Goal: Book appointment/travel/reservation

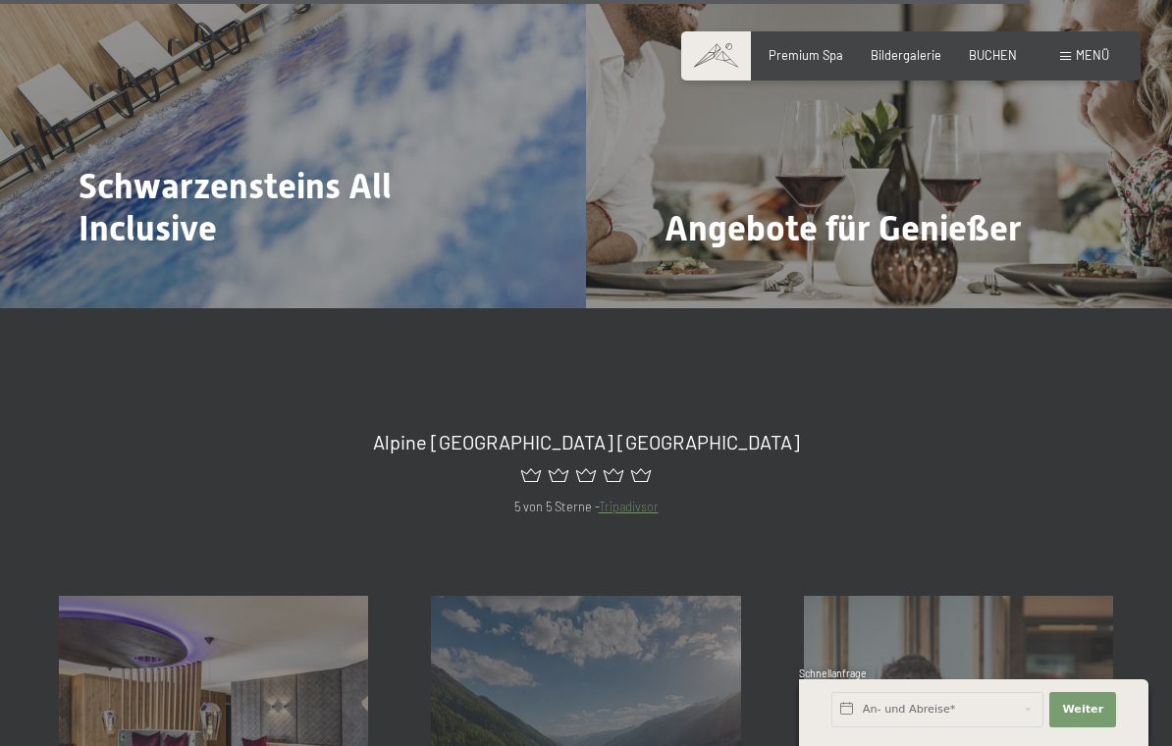
scroll to position [6299, 0]
click at [1041, 155] on div "Angebote für Genießer Mehr dazu" at bounding box center [879, 89] width 586 height 440
click at [724, 275] on span "Mehr dazu" at bounding box center [705, 284] width 66 height 18
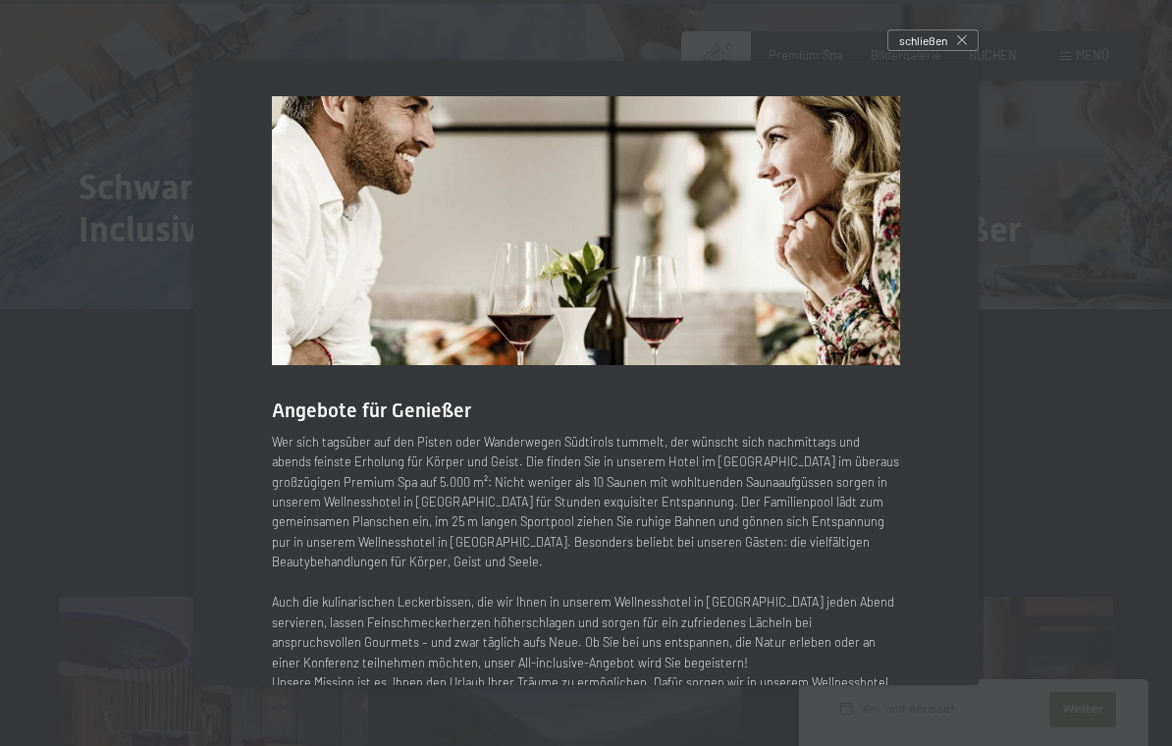
click at [969, 38] on div "schließen" at bounding box center [932, 40] width 91 height 22
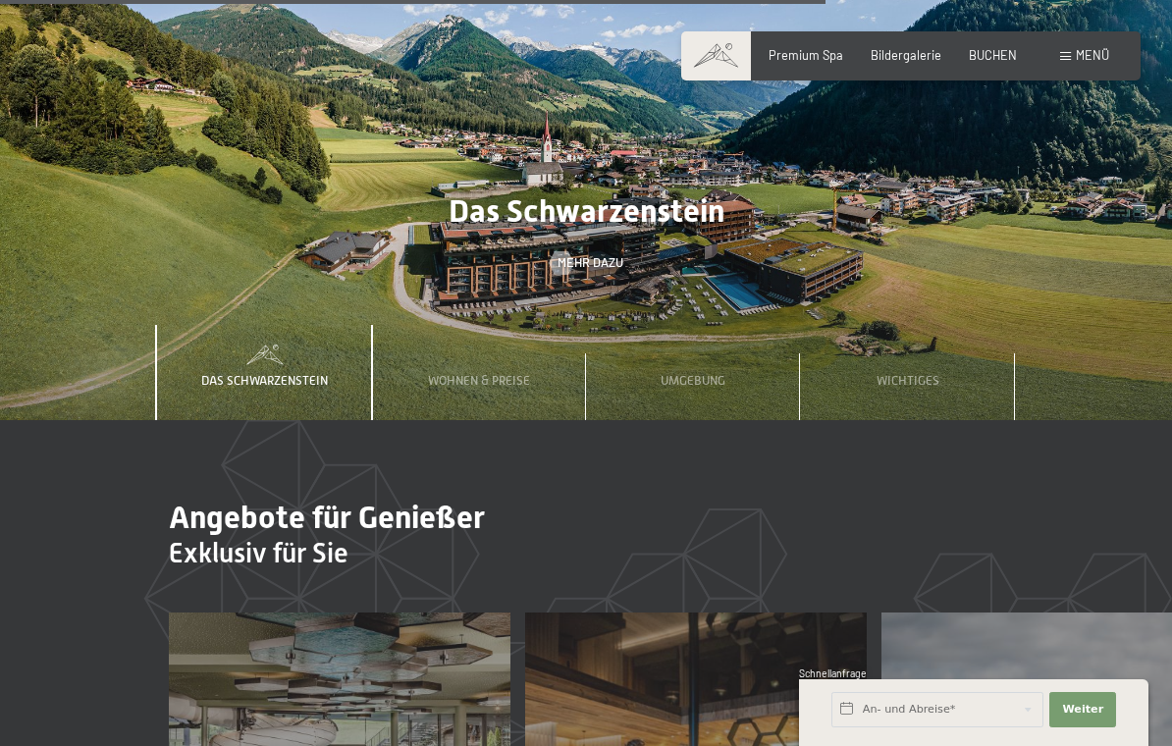
scroll to position [5049, 0]
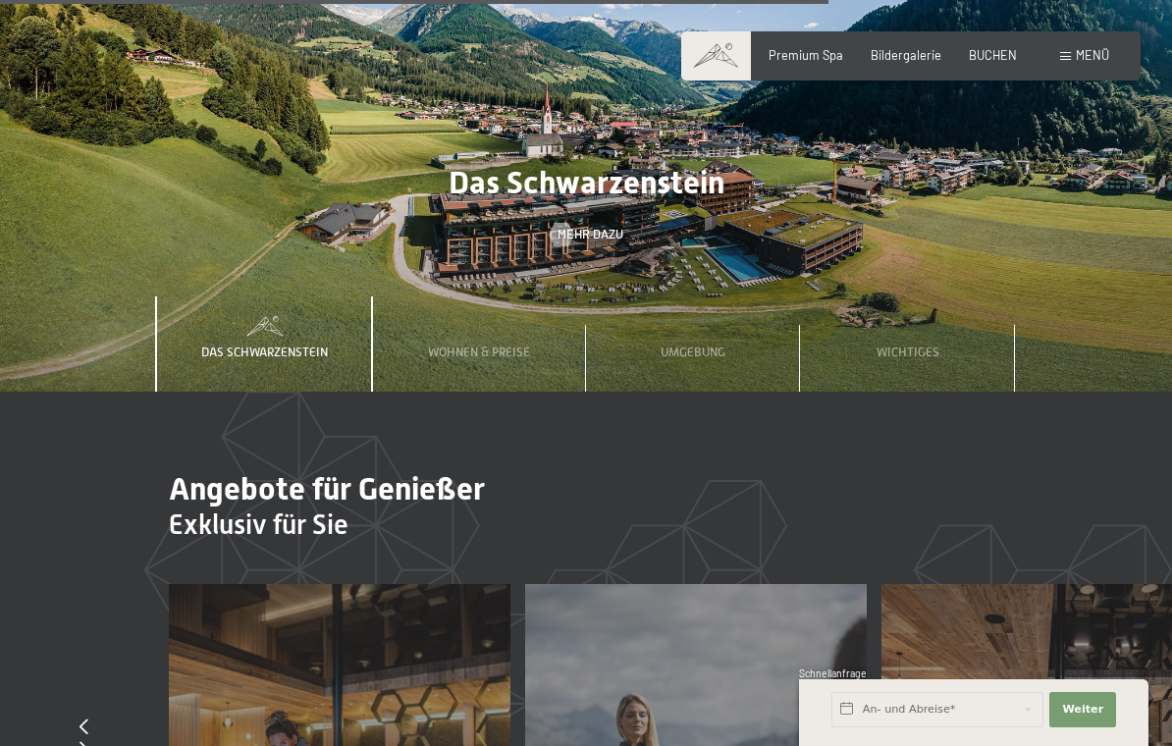
click at [499, 318] on div "Wohnen & Preise" at bounding box center [479, 344] width 126 height 96
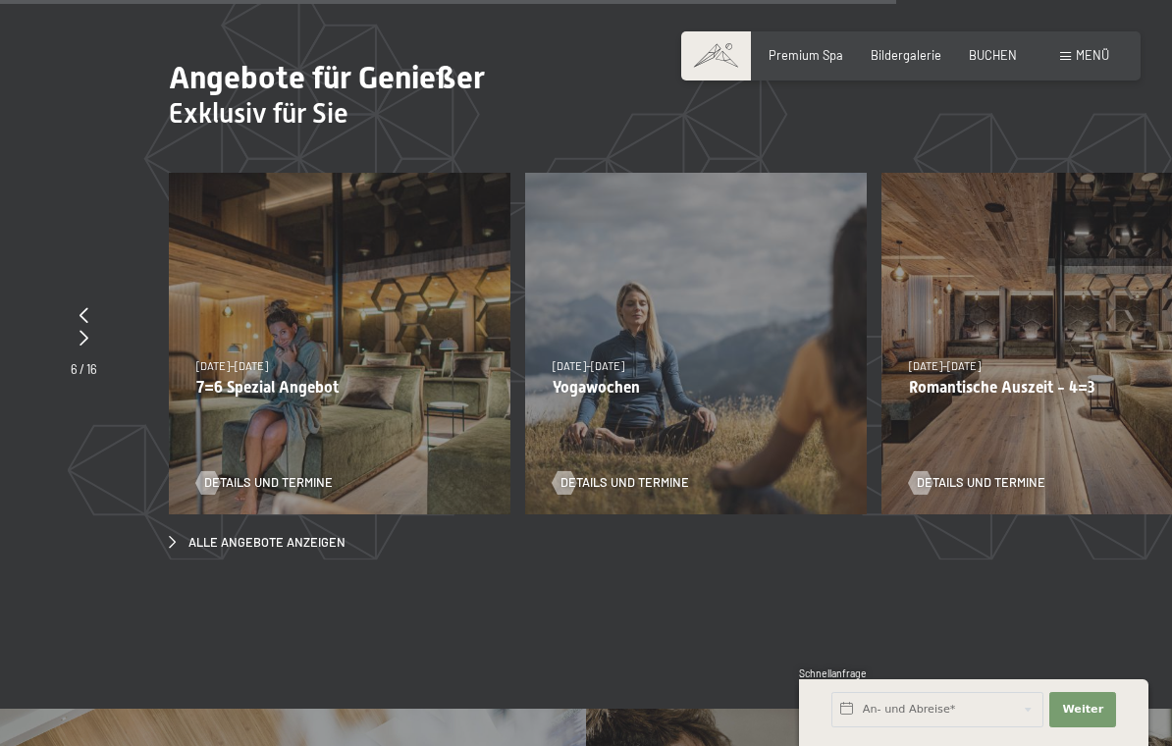
scroll to position [5463, 0]
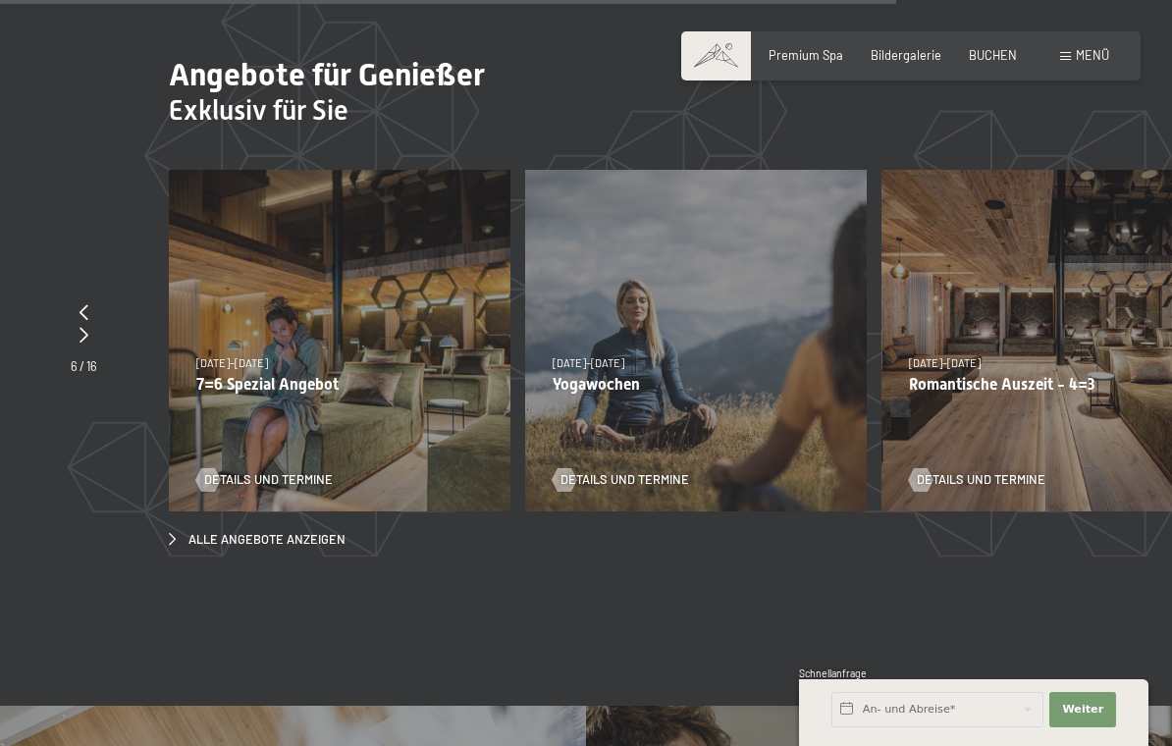
click at [425, 375] on p "7=6 Spezial Angebot" at bounding box center [339, 384] width 287 height 19
click at [376, 388] on div "[DATE]–[DATE] [DATE]–[DATE] [DATE]–[DATE] [DATE]–[DATE] [DATE]–[DATE] [DATE]–[D…" at bounding box center [339, 340] width 341 height 341
click at [334, 447] on div "Details und Termine" at bounding box center [333, 467] width 275 height 41
click at [333, 471] on span "Details und Termine" at bounding box center [268, 480] width 129 height 18
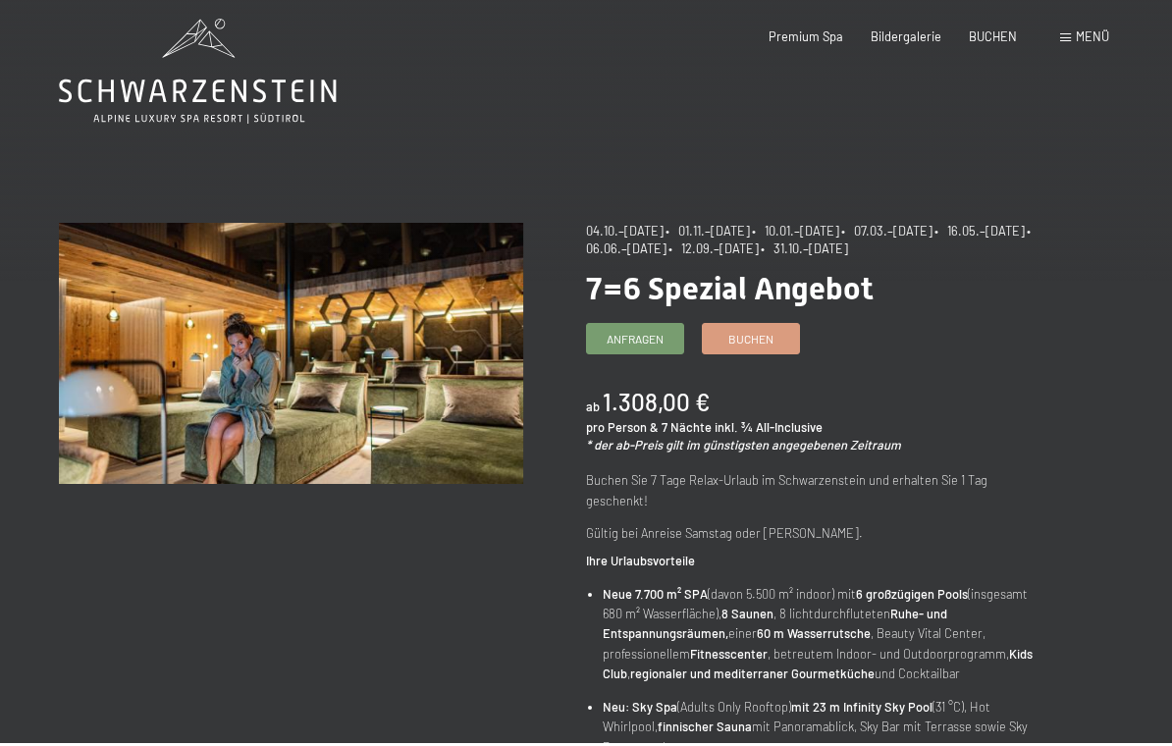
scroll to position [13, 0]
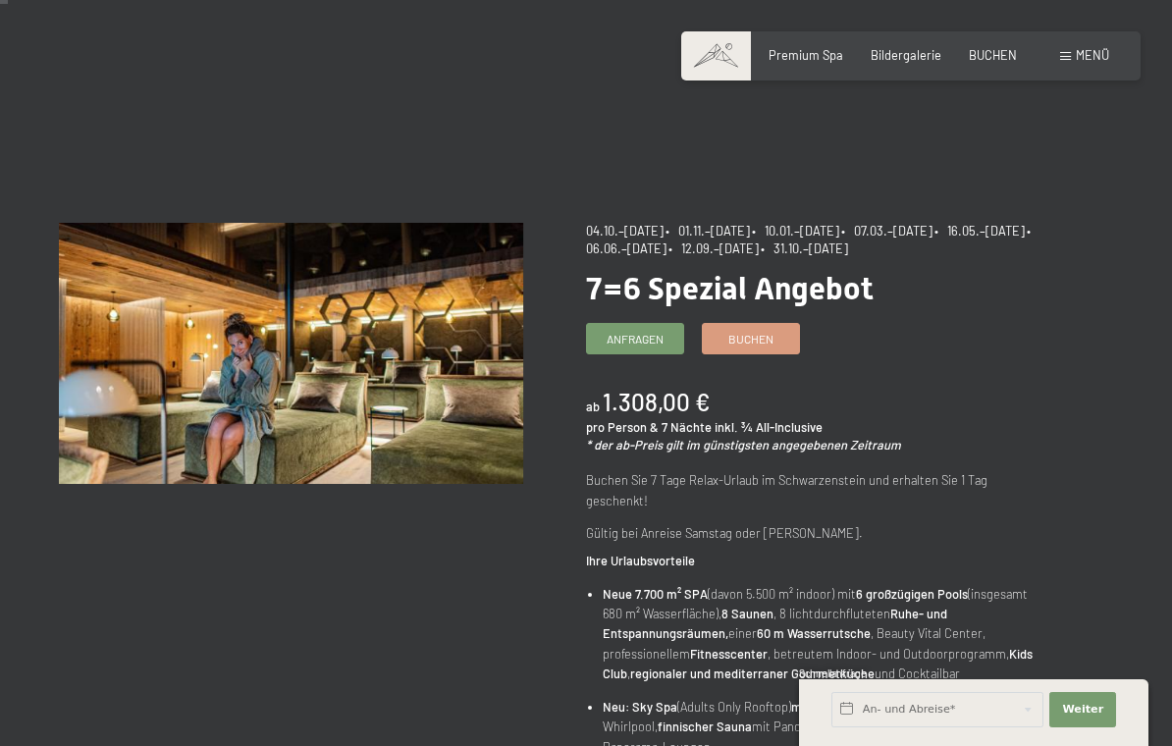
click at [658, 337] on span "Anfragen" at bounding box center [634, 339] width 57 height 17
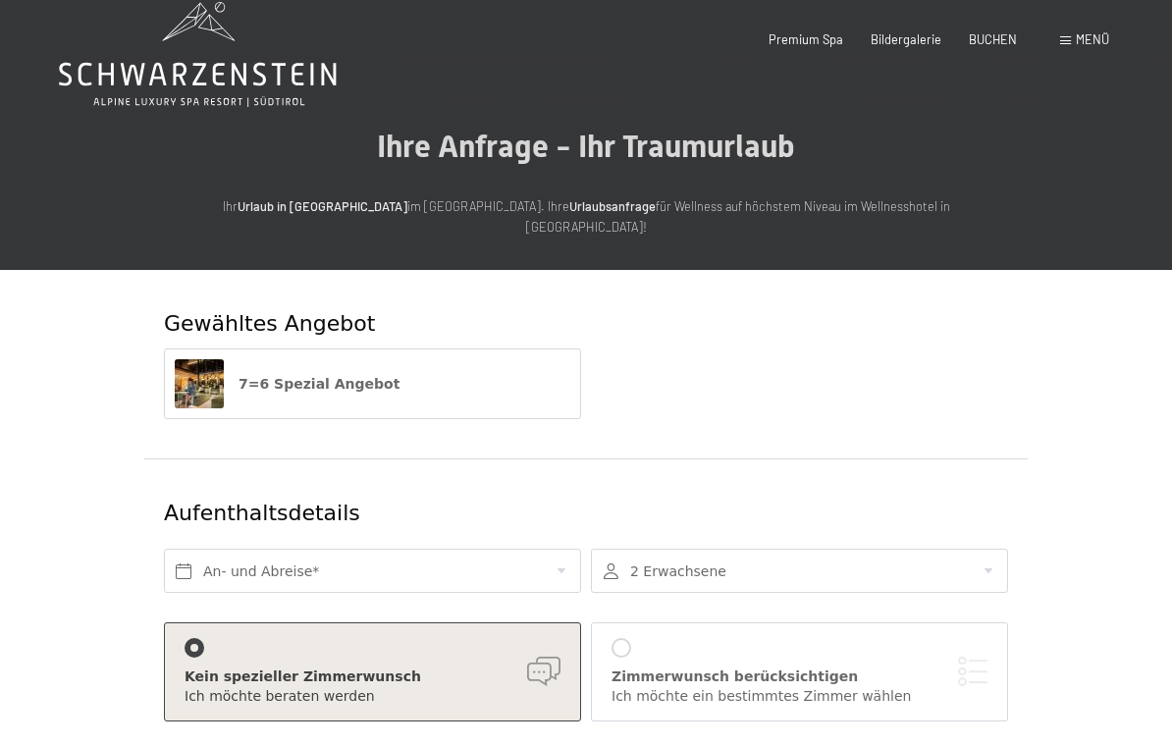
scroll to position [32, 0]
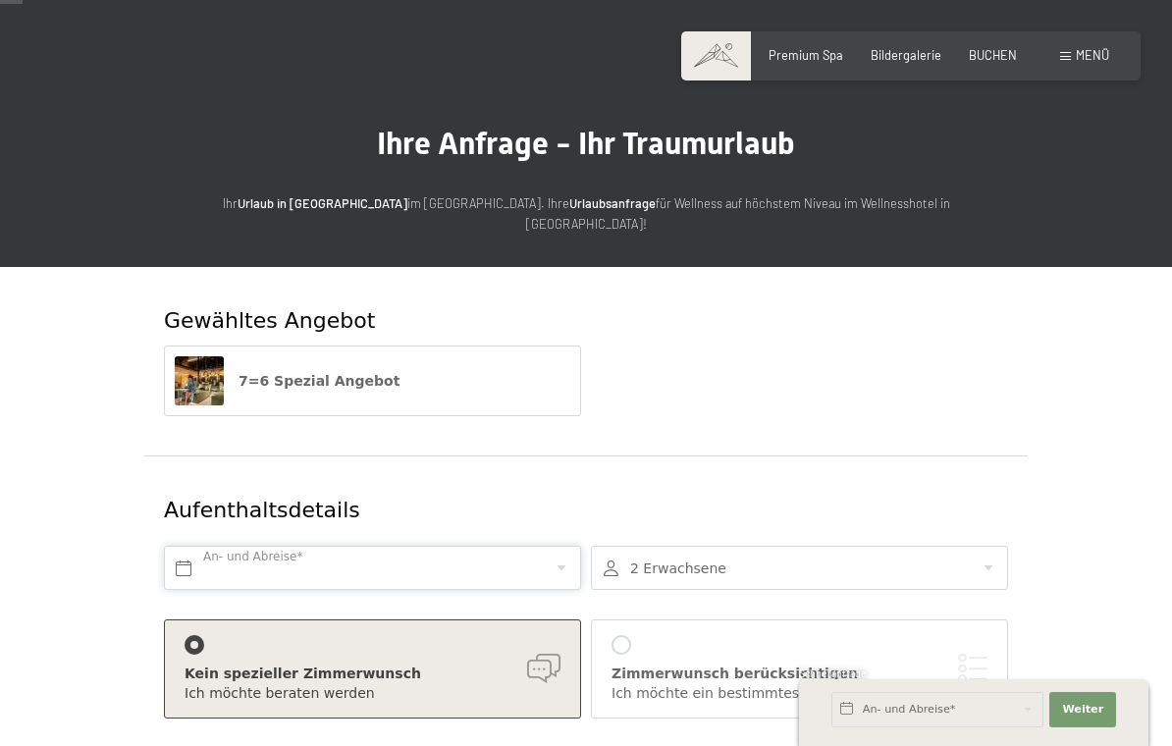
click at [211, 557] on input "text" at bounding box center [372, 568] width 417 height 44
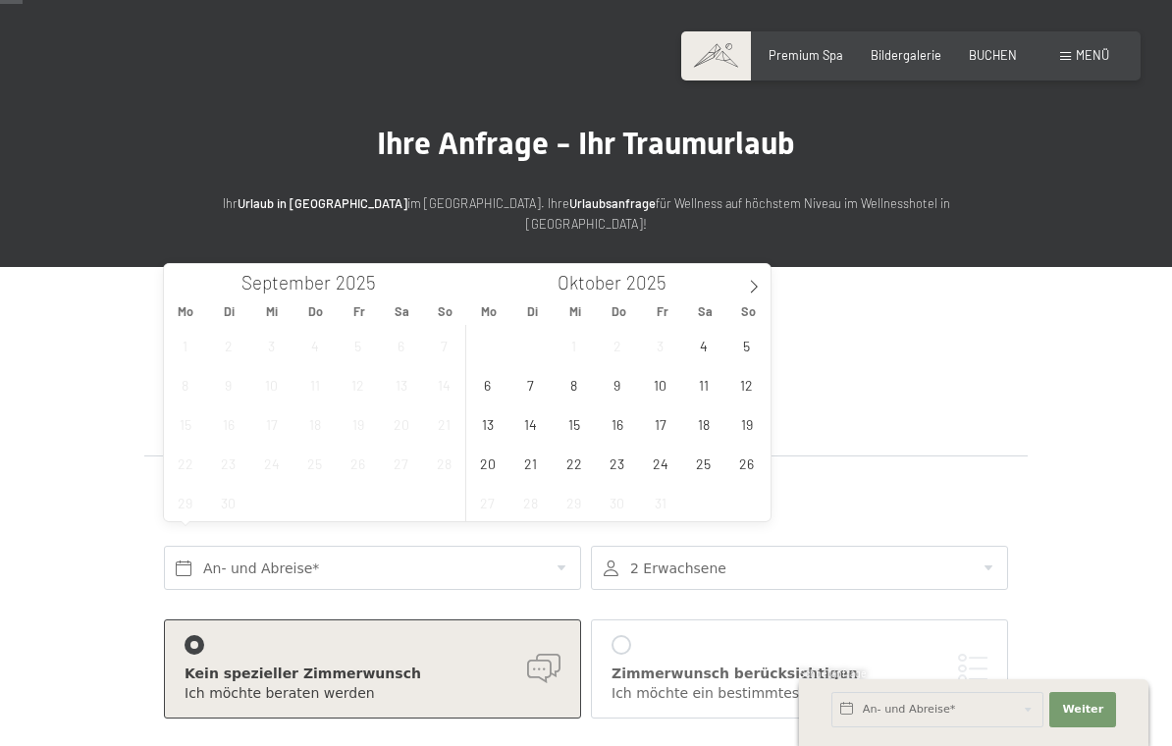
click at [762, 282] on span at bounding box center [753, 280] width 33 height 33
click at [760, 288] on icon at bounding box center [754, 287] width 14 height 14
click at [765, 288] on span at bounding box center [753, 280] width 33 height 33
type input "2026"
click at [767, 288] on span at bounding box center [753, 280] width 33 height 33
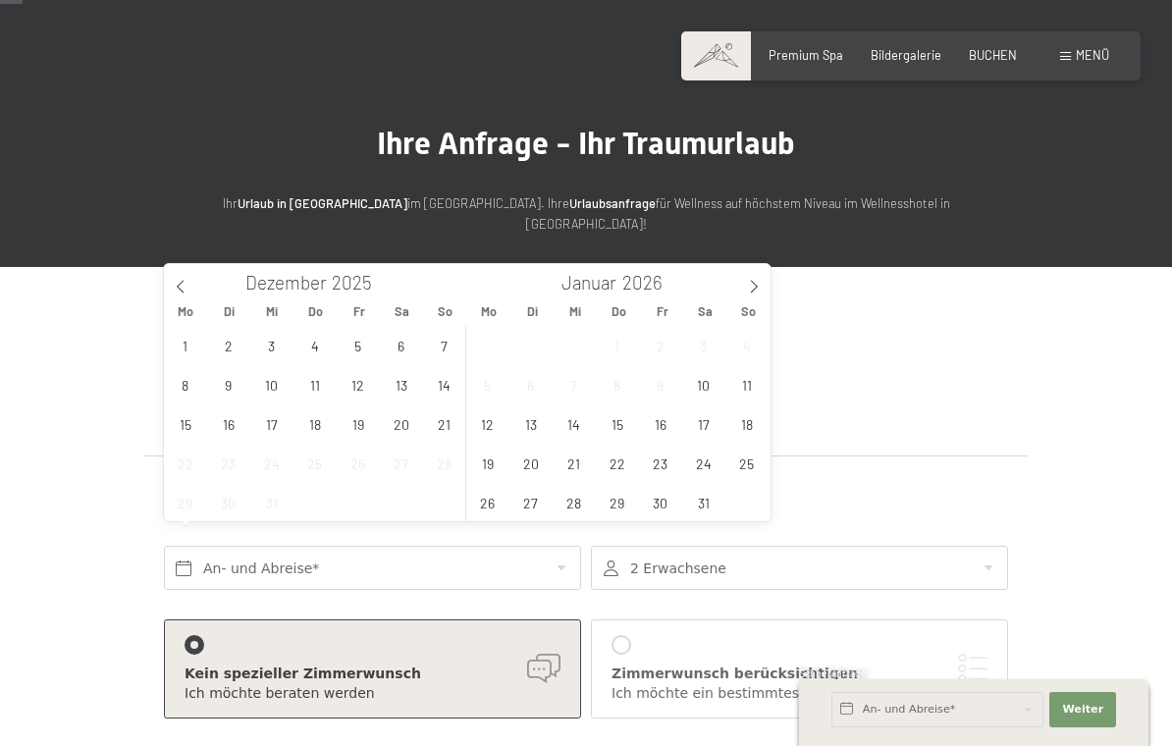
type input "2026"
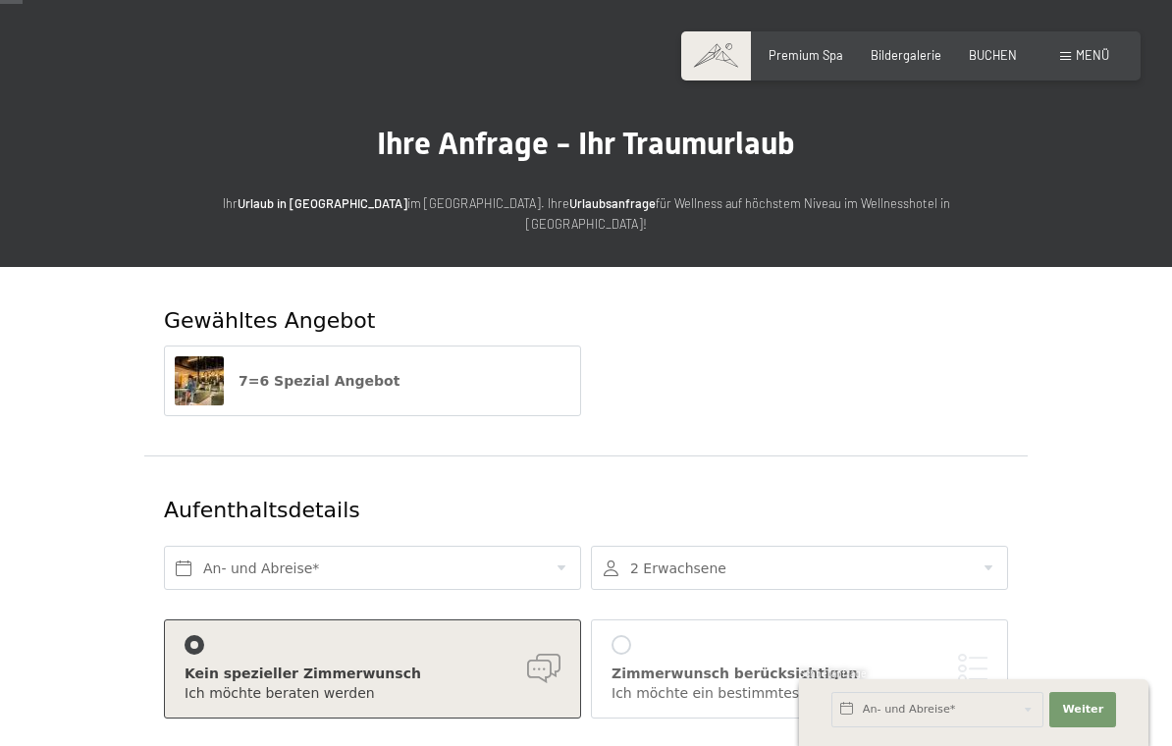
click at [773, 306] on div "Gewähltes Angebot" at bounding box center [586, 321] width 844 height 30
click at [562, 547] on input "text" at bounding box center [372, 568] width 417 height 44
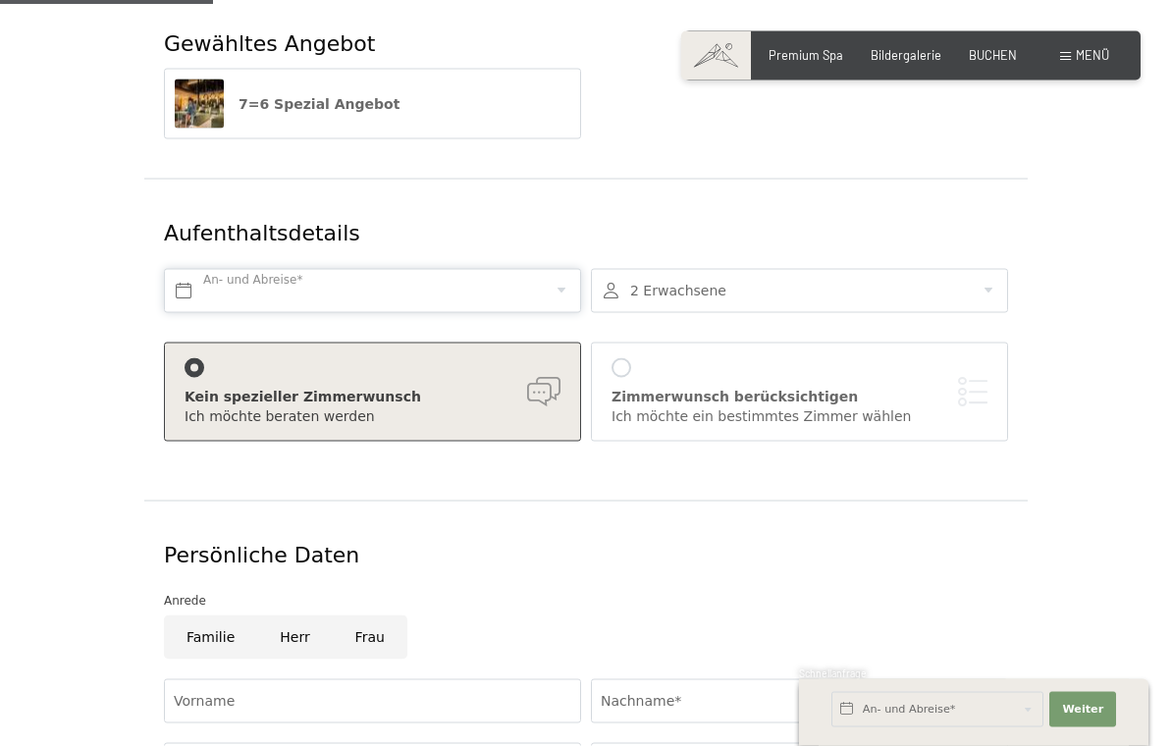
click at [529, 269] on input "text" at bounding box center [372, 291] width 417 height 44
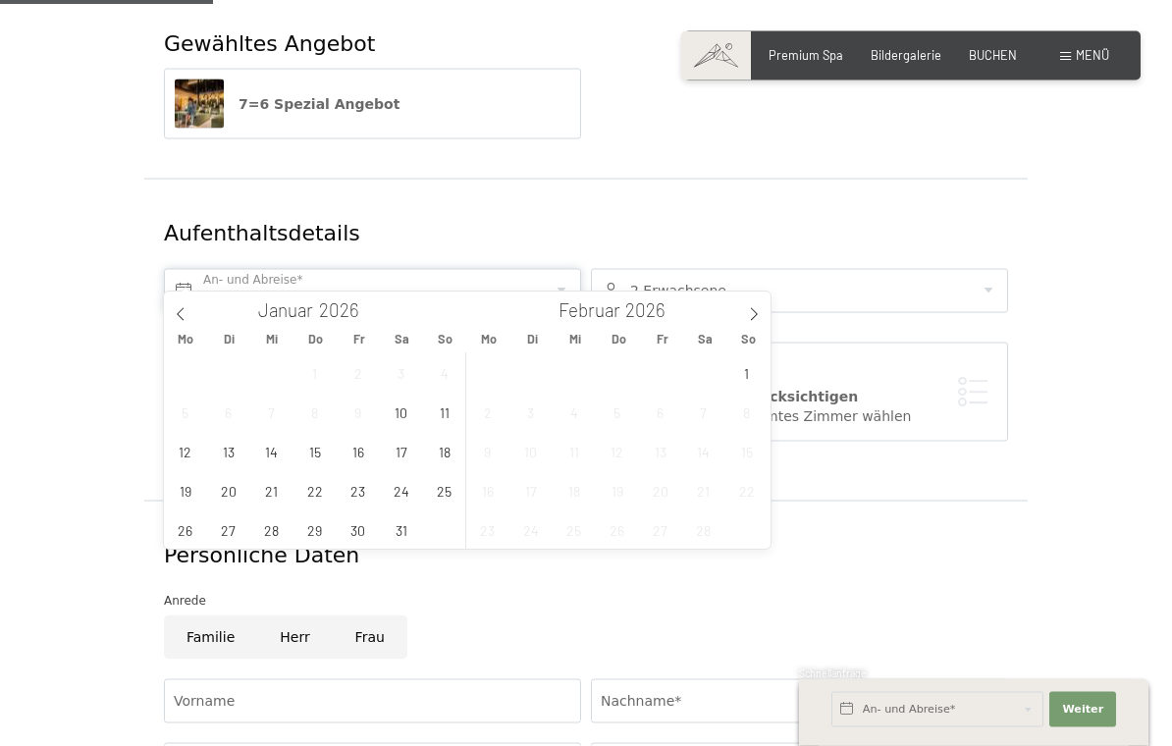
scroll to position [310, 0]
click at [760, 313] on span at bounding box center [753, 307] width 33 height 33
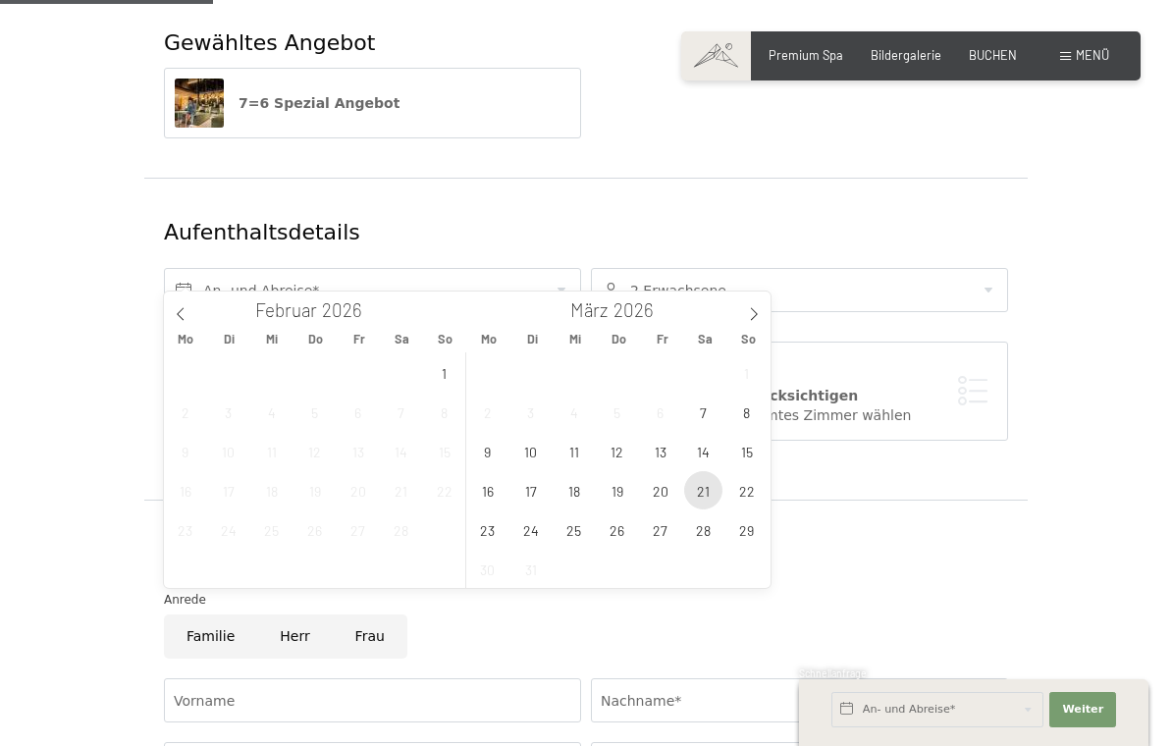
click at [710, 492] on span "21" at bounding box center [703, 490] width 38 height 38
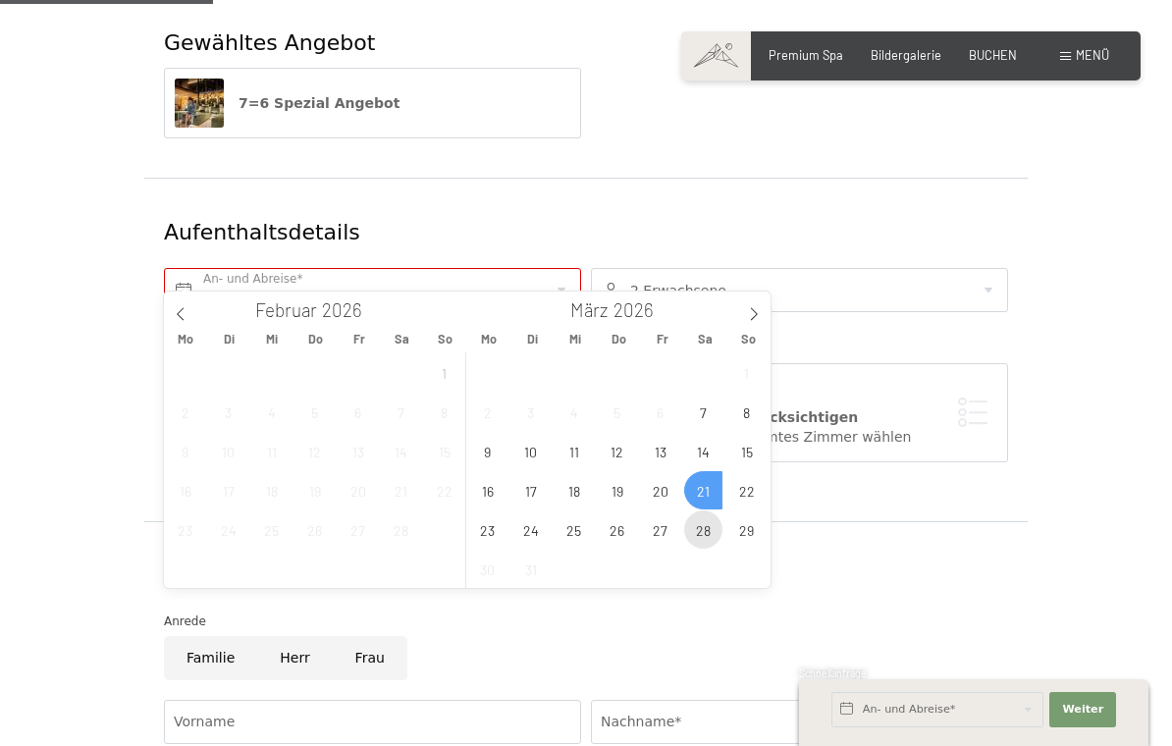
click at [718, 530] on span "28" at bounding box center [703, 529] width 38 height 38
type input "Sa. 21.03.2026 - Sa. 28.03.2026"
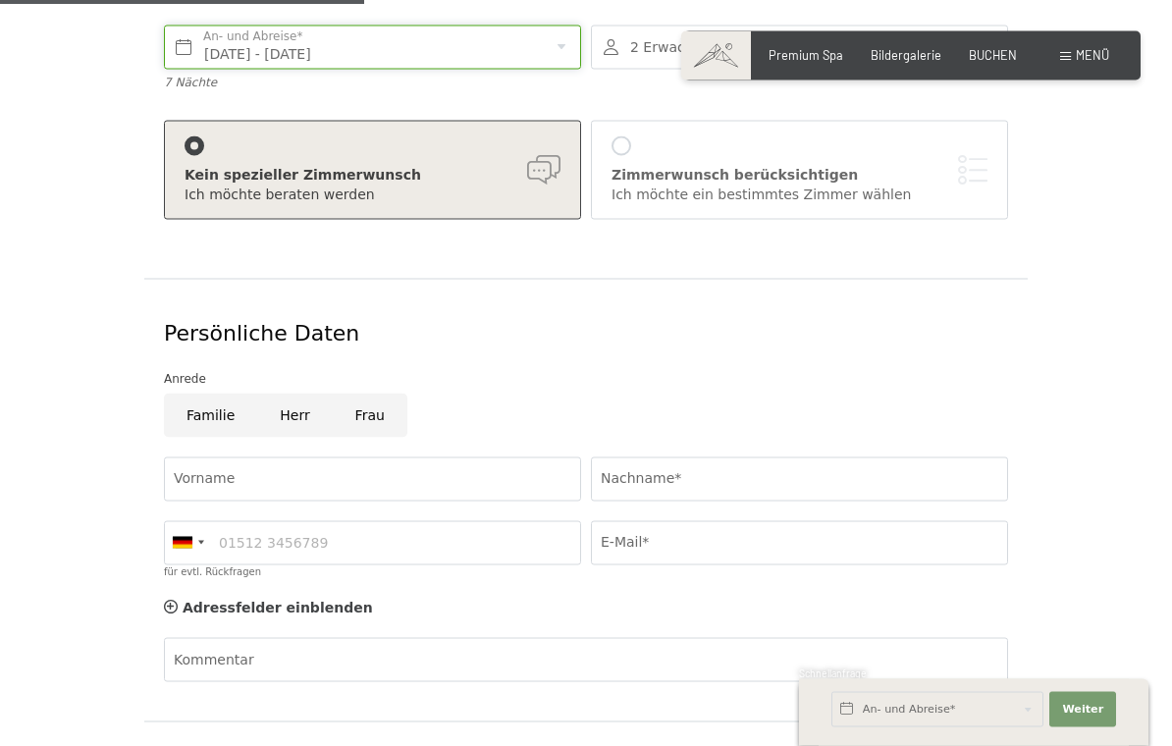
scroll to position [554, 0]
click at [283, 392] on input "Herr" at bounding box center [294, 414] width 75 height 44
radio input "true"
click at [215, 455] on input "Vorname" at bounding box center [372, 477] width 417 height 44
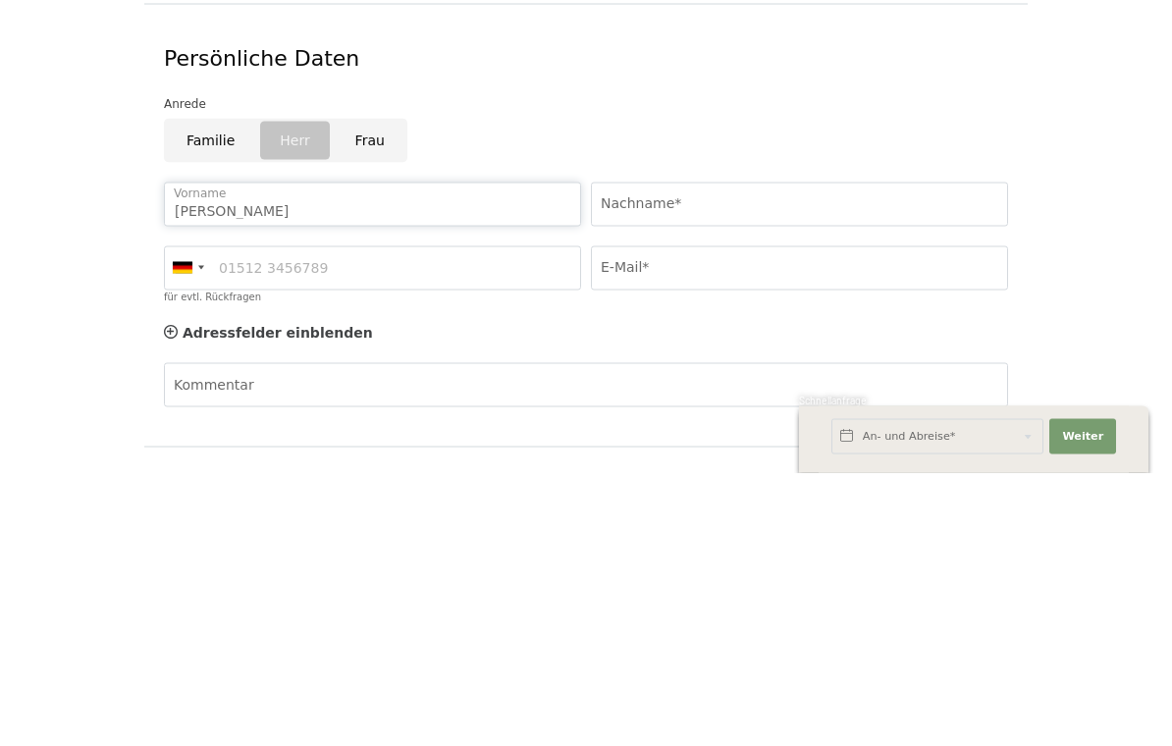
type input "Wolfgang"
click at [746, 455] on input "Nachname*" at bounding box center [799, 477] width 417 height 44
type input "Hunck"
click at [502, 519] on input "für evtl. Rückfragen" at bounding box center [372, 541] width 417 height 44
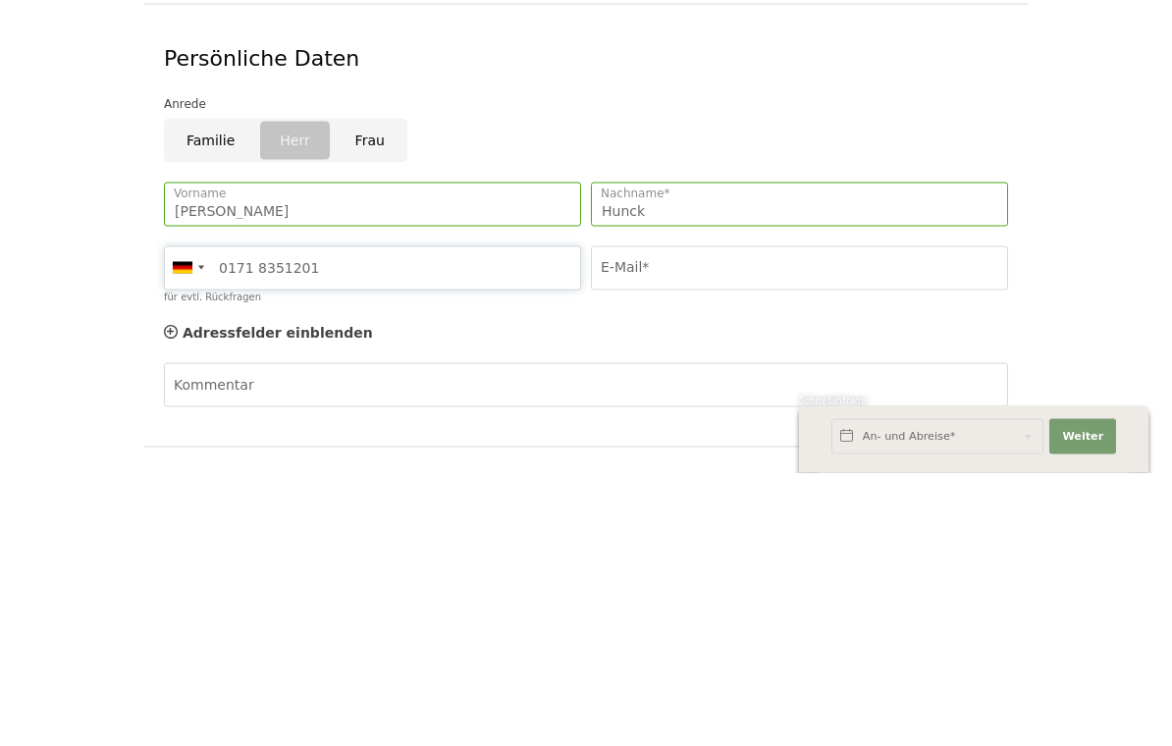
type input "0171 8351201"
click at [857, 519] on input "E-Mail*" at bounding box center [799, 541] width 417 height 44
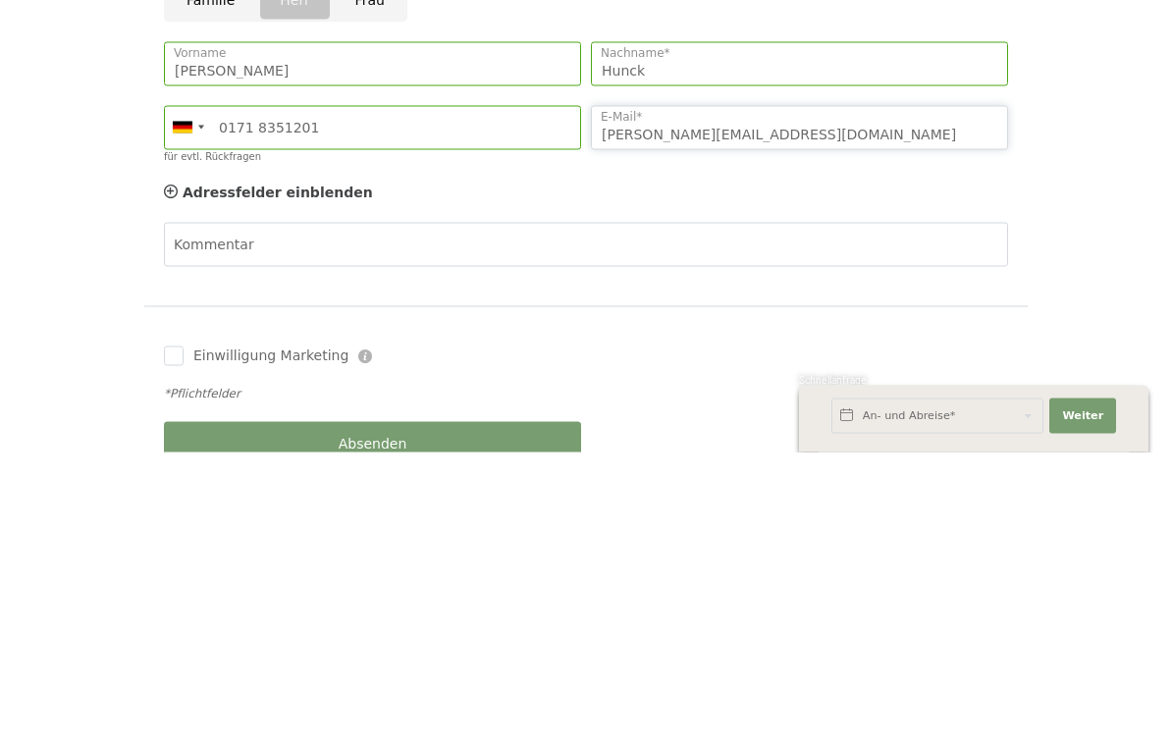
scroll to position [676, 0]
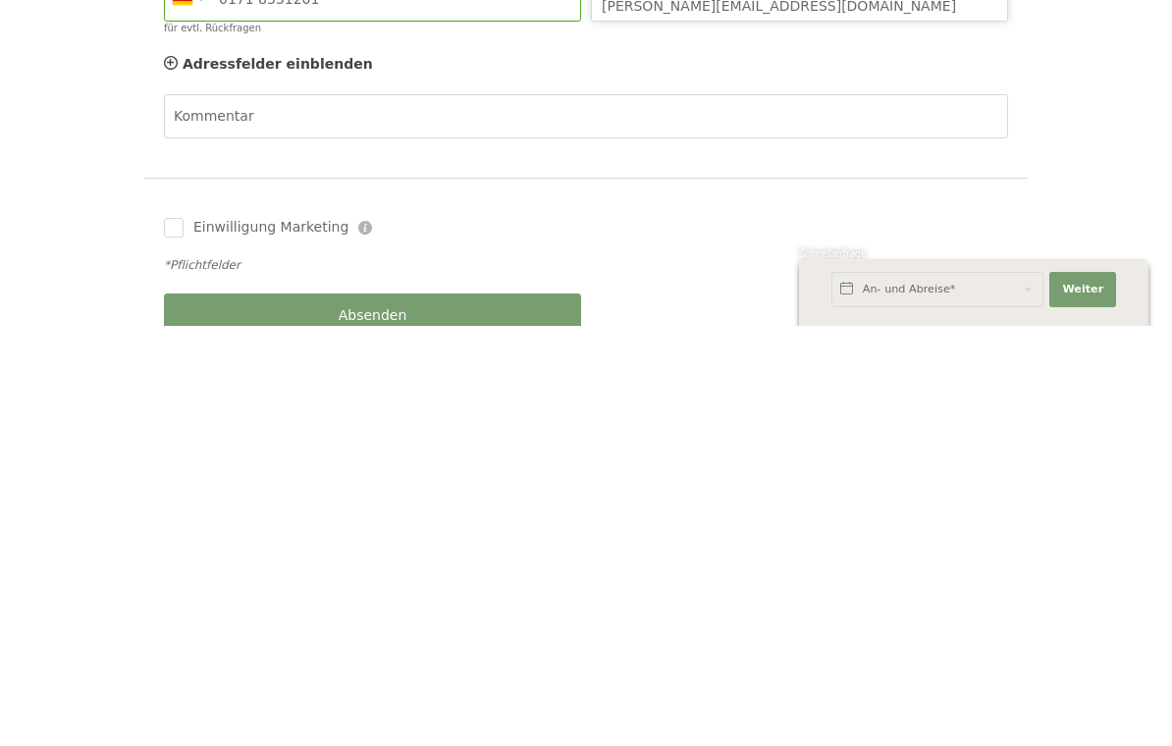
type input "W.hunck@t-online.de"
click at [1133, 238] on div "Gewähltes Angebot 7=6 Spezial Angebot Aufenthaltsdetails Sa. 21.03.2026 - Sa. 2…" at bounding box center [586, 210] width 1172 height 1174
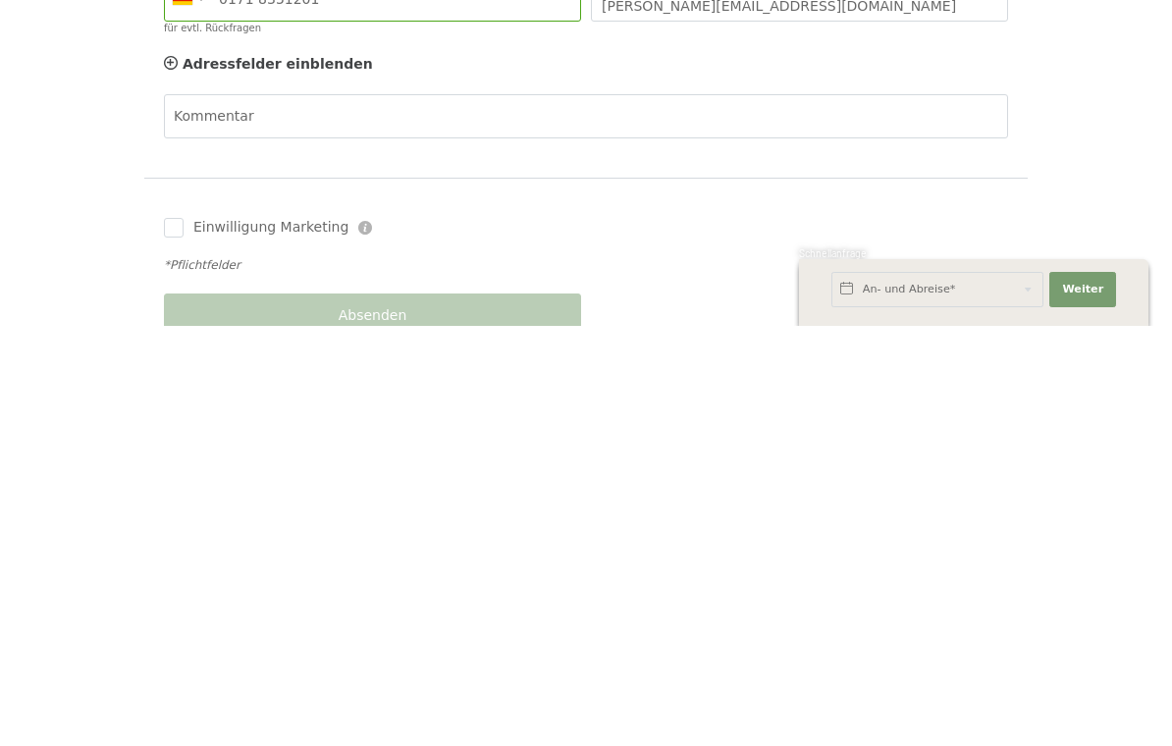
scroll to position [1096, 0]
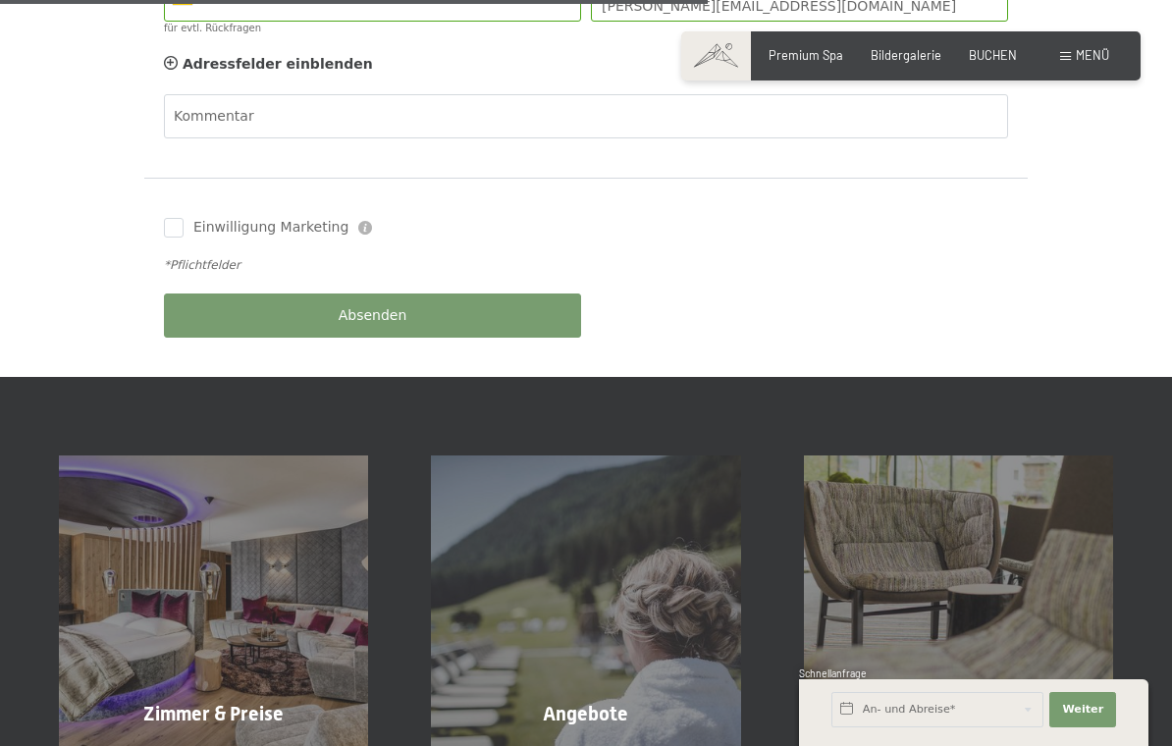
click at [239, 293] on button "Absenden" at bounding box center [372, 315] width 417 height 44
